Goal: Information Seeking & Learning: Learn about a topic

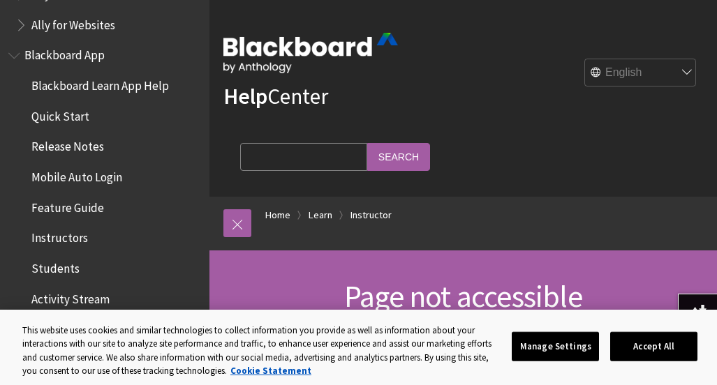
scroll to position [121, 0]
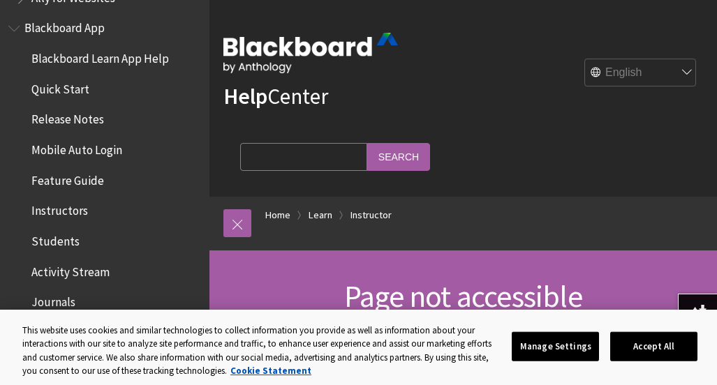
click at [67, 222] on span "Instructors" at bounding box center [108, 212] width 186 height 24
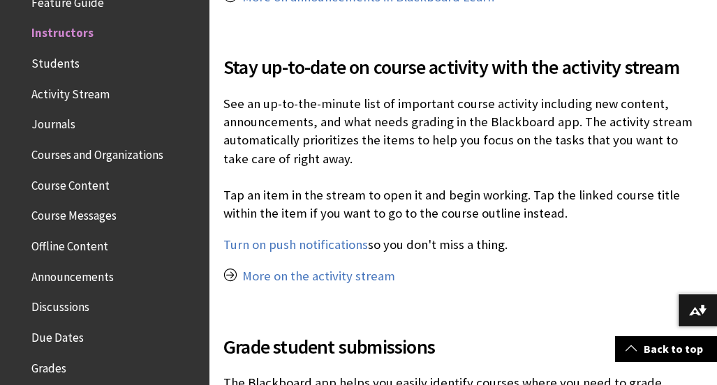
scroll to position [1739, 0]
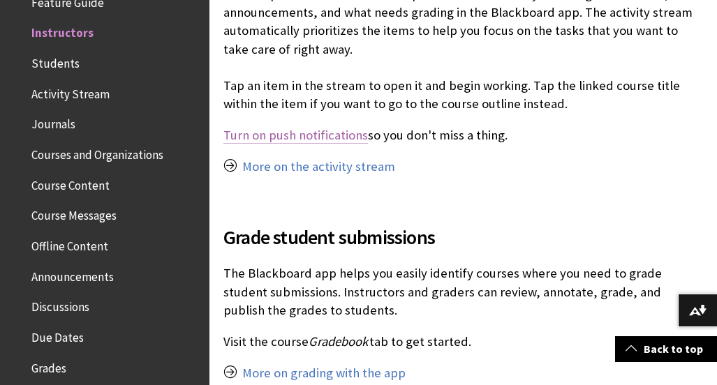
click at [341, 131] on link "Turn on push notifications" at bounding box center [295, 135] width 144 height 17
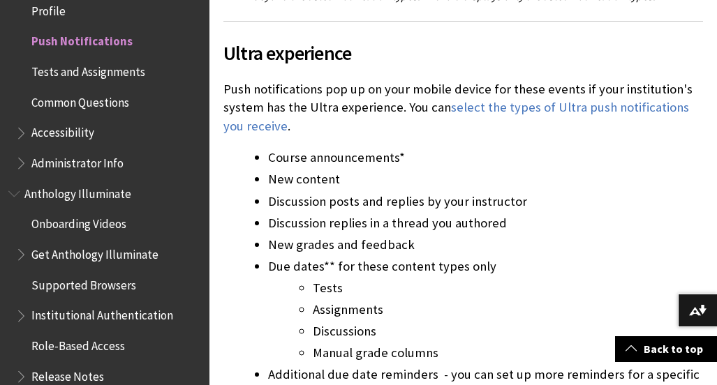
scroll to position [671, 0]
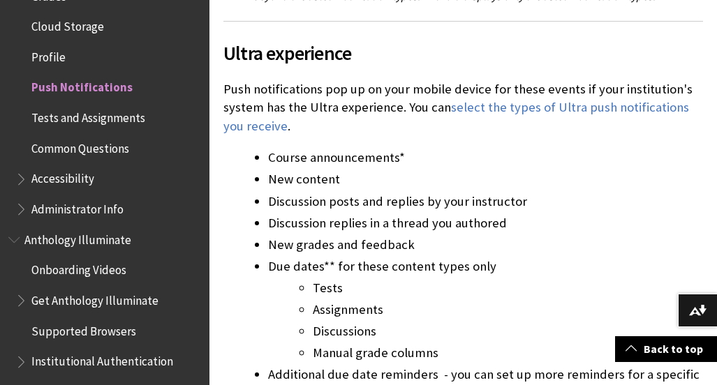
click at [77, 151] on span "Common Questions" at bounding box center [80, 146] width 98 height 19
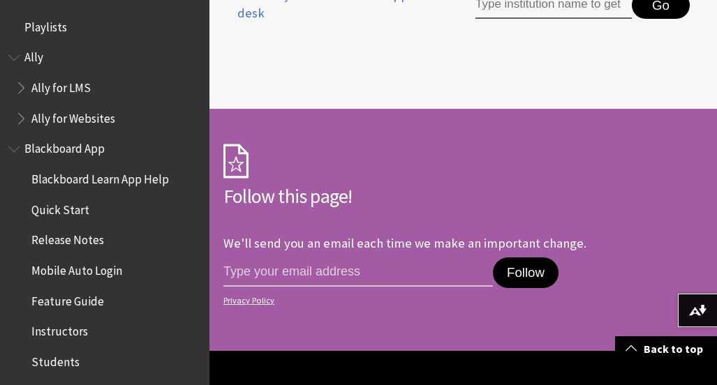
click at [70, 338] on span "Instructors" at bounding box center [59, 329] width 57 height 19
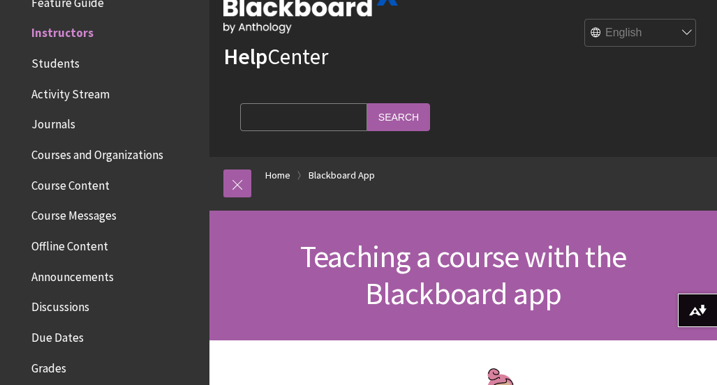
scroll to position [44, 0]
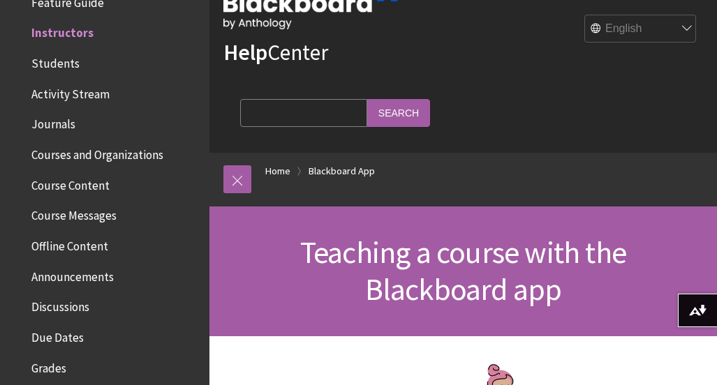
click at [94, 186] on span "Course Content" at bounding box center [70, 183] width 78 height 19
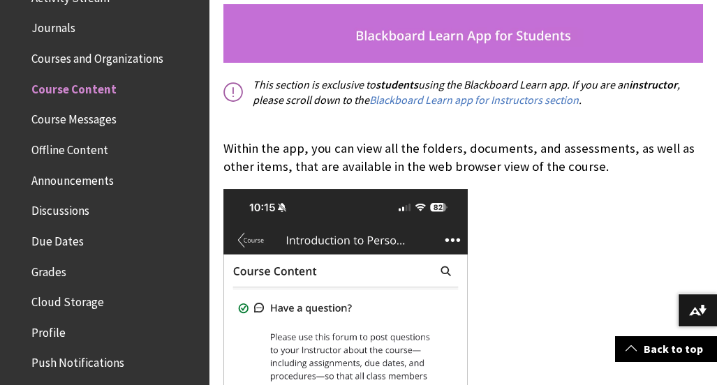
scroll to position [393, 0]
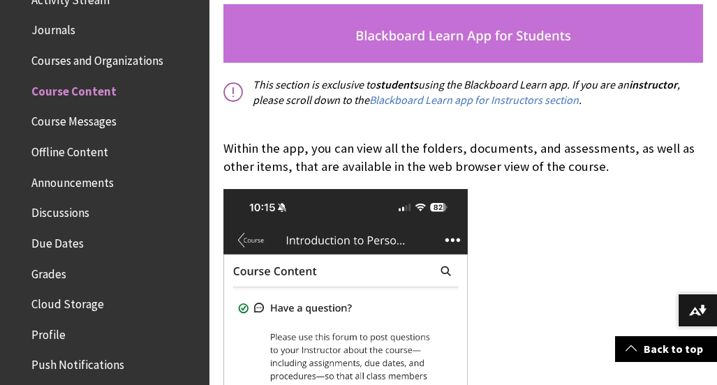
click at [91, 68] on span "Courses and Organizations" at bounding box center [108, 61] width 186 height 24
